Goal: Transaction & Acquisition: Purchase product/service

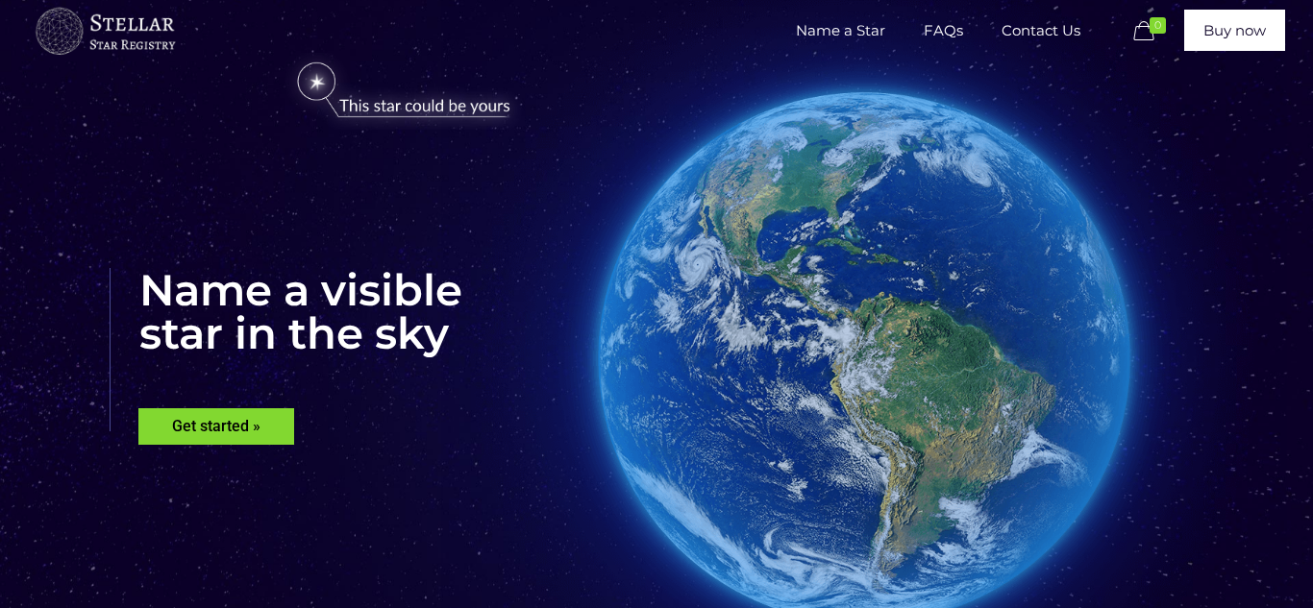
scroll to position [45, 0]
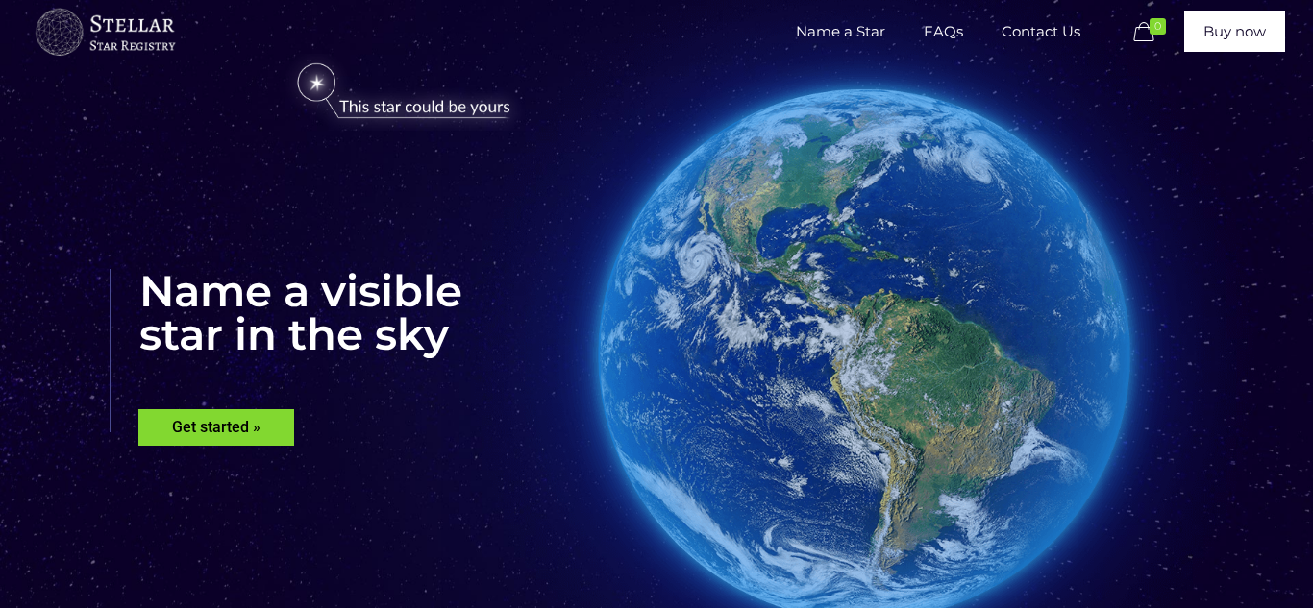
click at [163, 421] on rs-layer "Get started »" at bounding box center [216, 427] width 156 height 37
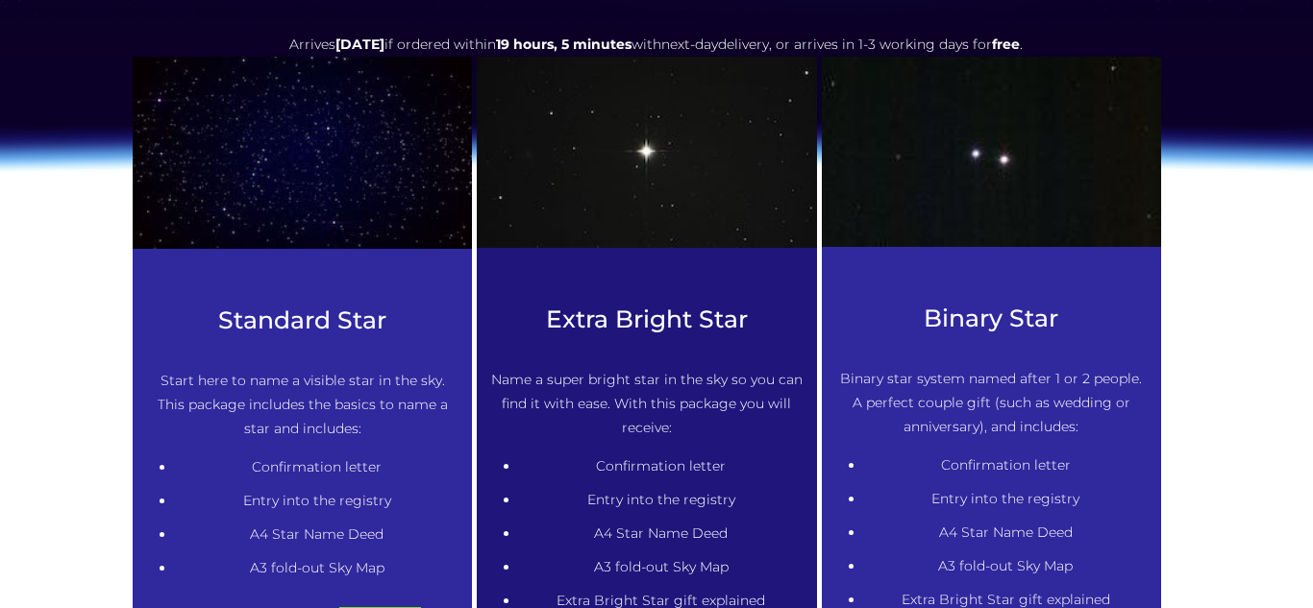
scroll to position [849, 0]
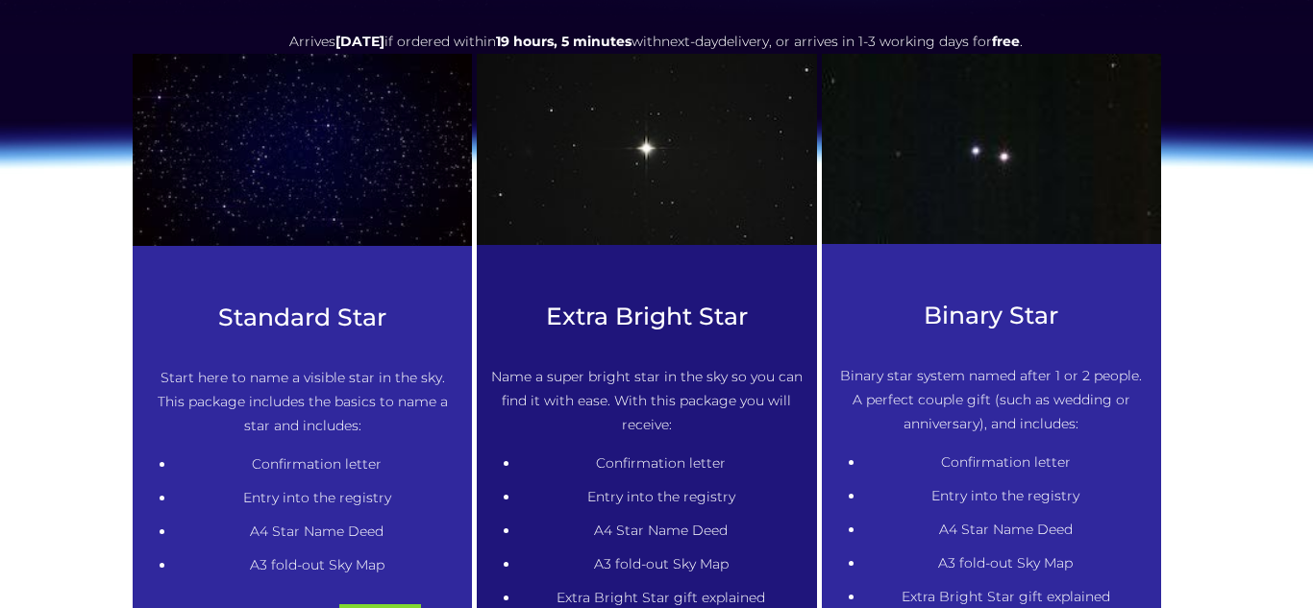
click at [1052, 267] on div at bounding box center [991, 178] width 339 height 248
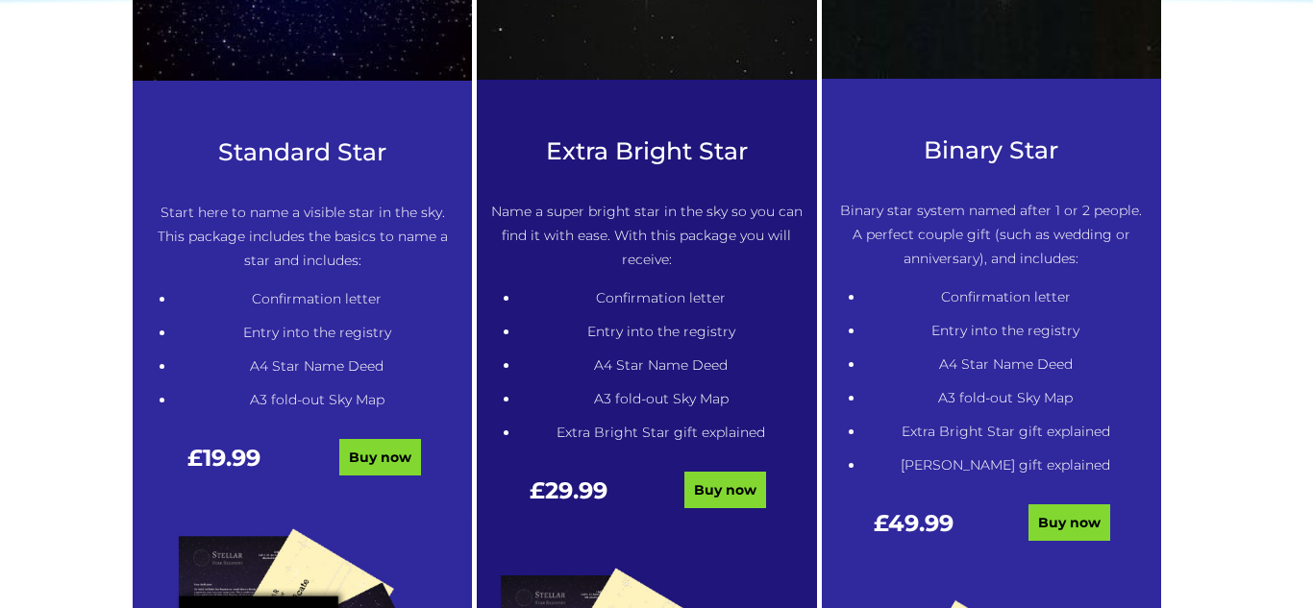
scroll to position [1054, 0]
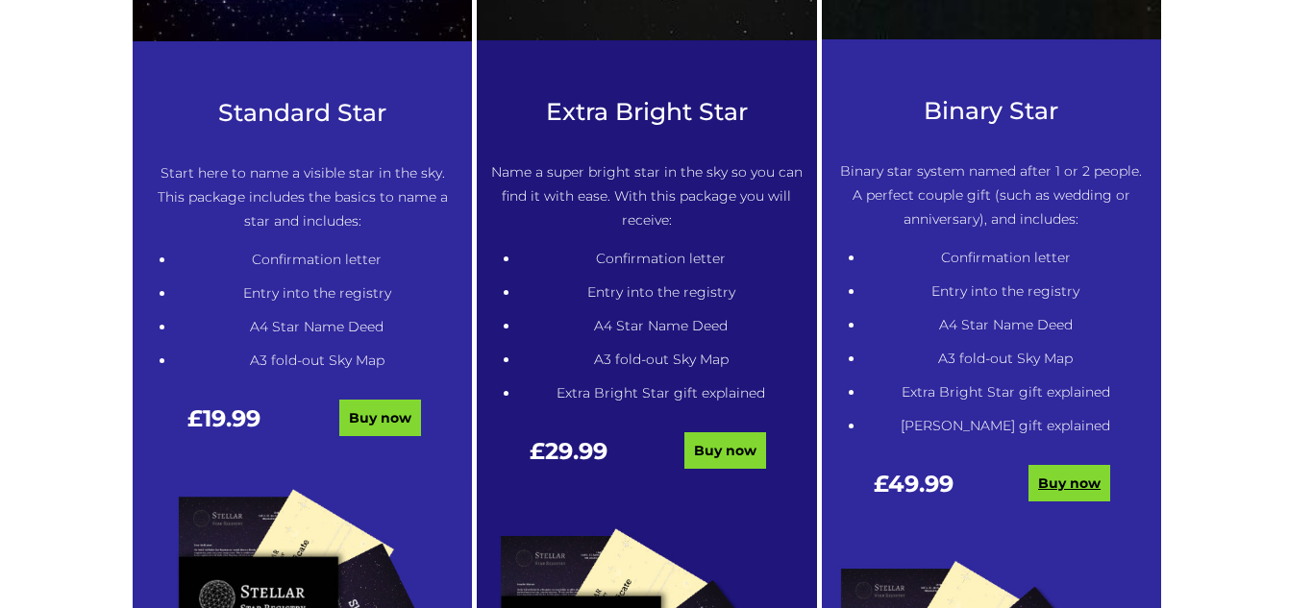
click at [1059, 491] on link "Buy now" at bounding box center [1069, 483] width 82 height 37
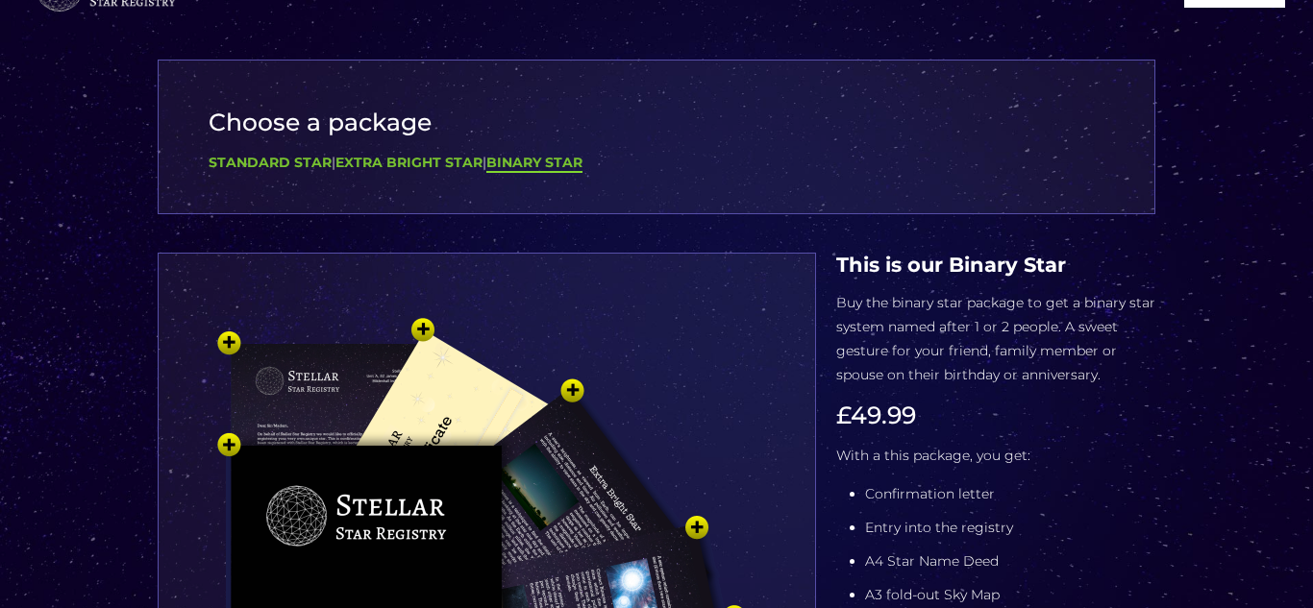
scroll to position [86, 0]
